Goal: Obtain resource: Download file/media

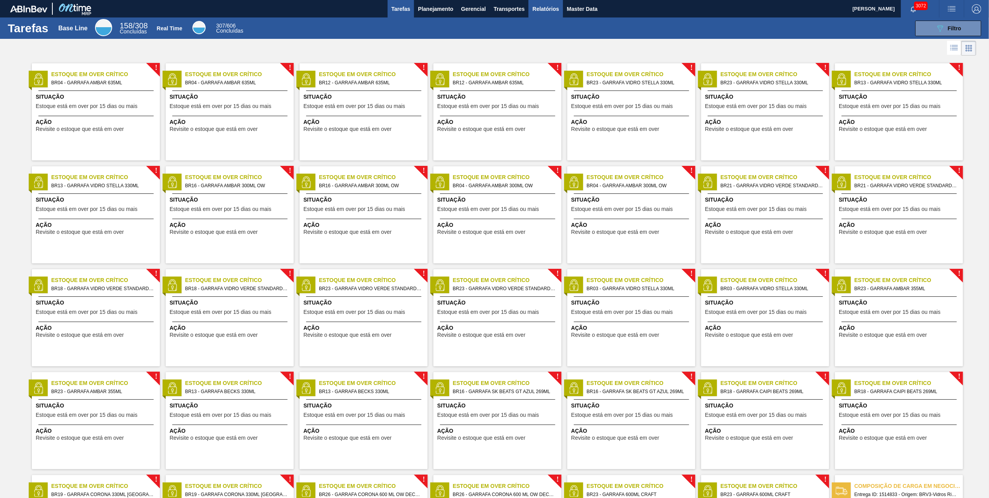
click at [538, 4] on span "Relatórios" at bounding box center [546, 8] width 26 height 9
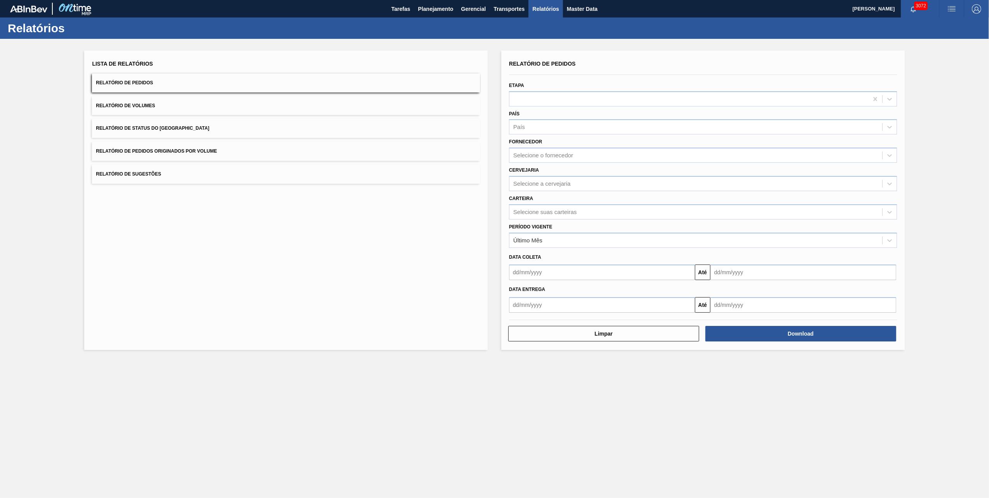
click at [170, 152] on span "Relatório de Pedidos Originados por Volume" at bounding box center [156, 150] width 121 height 5
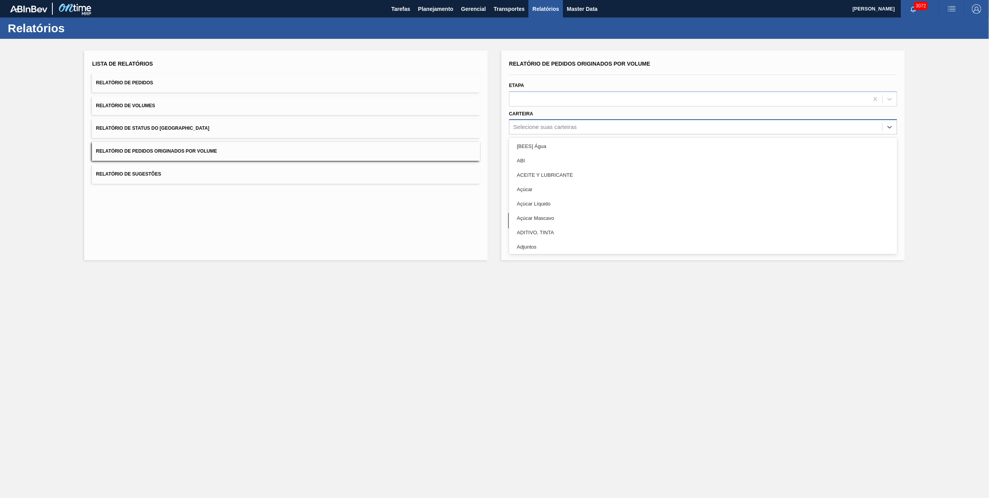
click at [571, 126] on div "Selecione suas carteiras" at bounding box center [545, 127] width 63 height 7
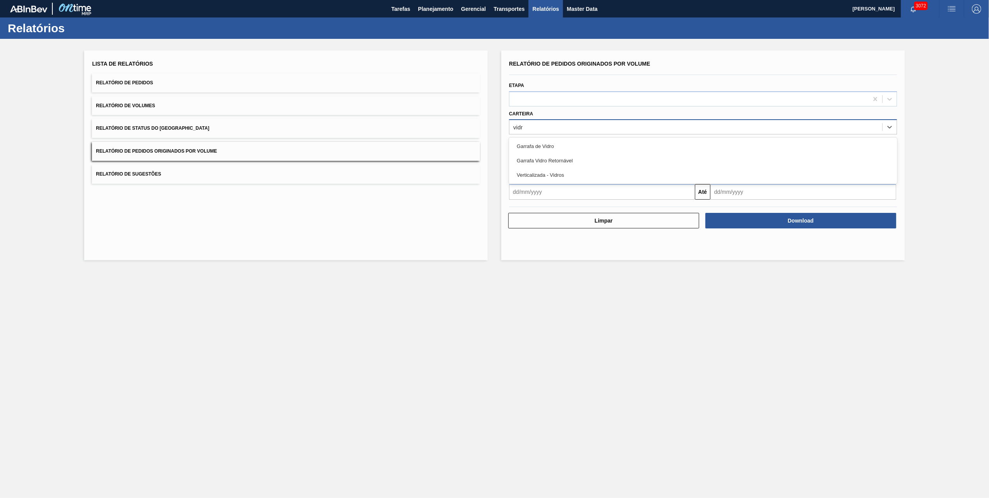
type input "vidro"
click at [576, 137] on div "Garrafa de Vidro Garrafa Vidro Retornável Verticalizada - Vidros" at bounding box center [703, 160] width 388 height 46
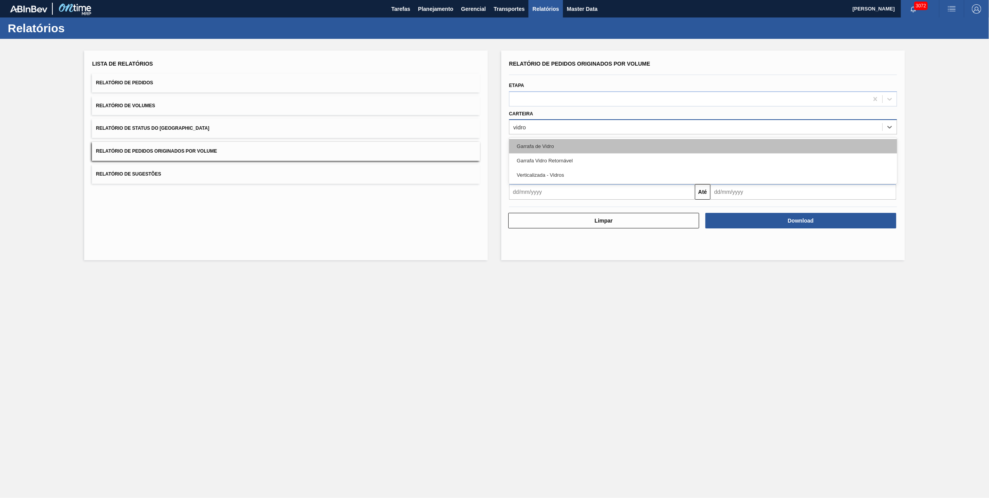
click at [577, 139] on div "Garrafa de Vidro" at bounding box center [703, 146] width 388 height 14
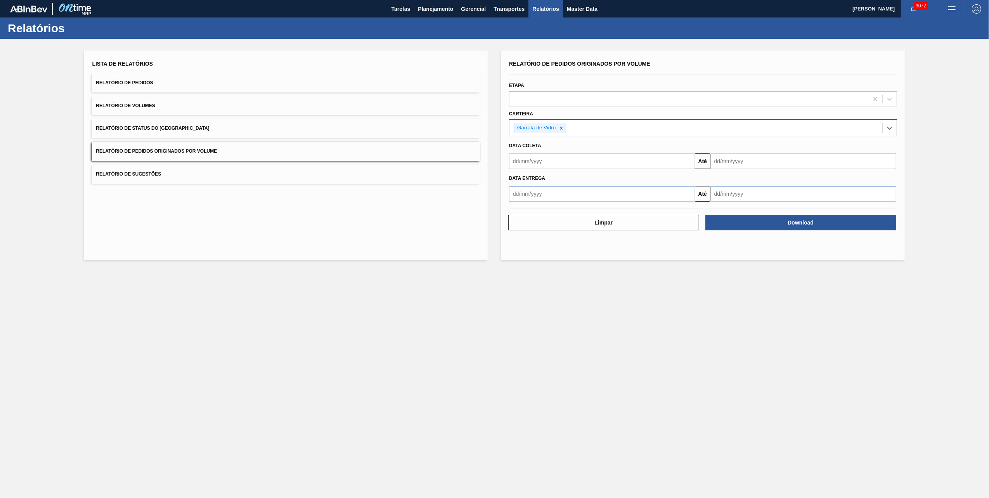
click at [576, 160] on input "text" at bounding box center [602, 161] width 186 height 16
click at [515, 177] on button "Previous Month" at bounding box center [516, 179] width 5 height 5
click at [577, 207] on div "1" at bounding box center [581, 205] width 10 height 10
type input "[DATE]"
click at [763, 159] on input "text" at bounding box center [804, 161] width 186 height 16
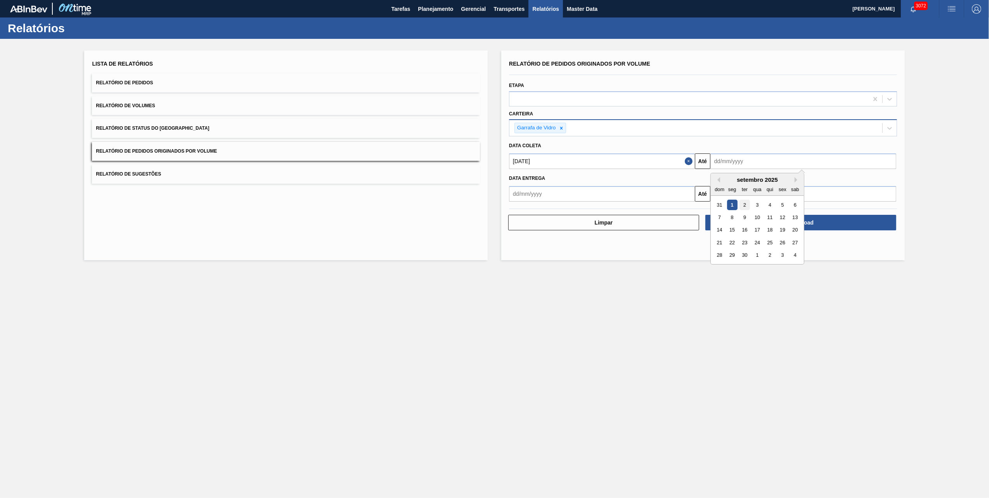
click at [748, 203] on div "2" at bounding box center [745, 205] width 10 height 10
type input "[DATE]"
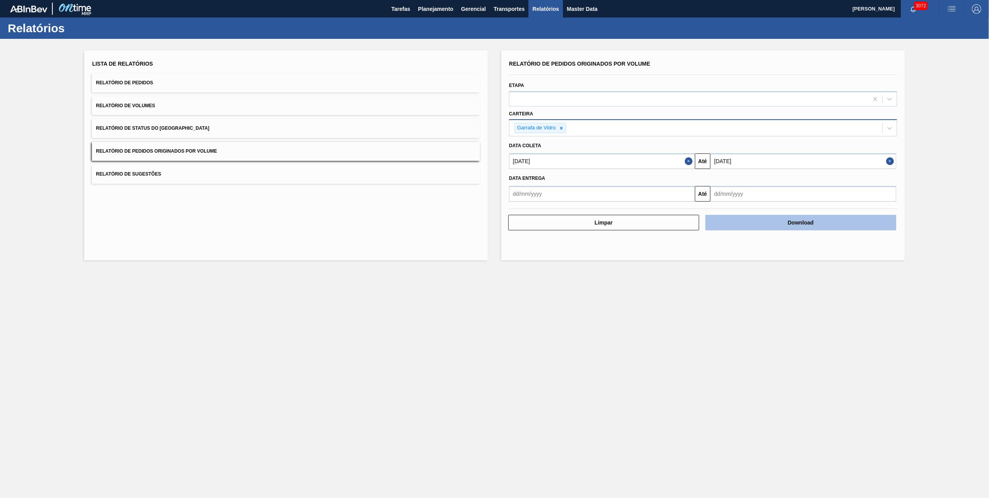
click at [771, 217] on button "Download" at bounding box center [801, 223] width 191 height 16
